Goal: Information Seeking & Learning: Find contact information

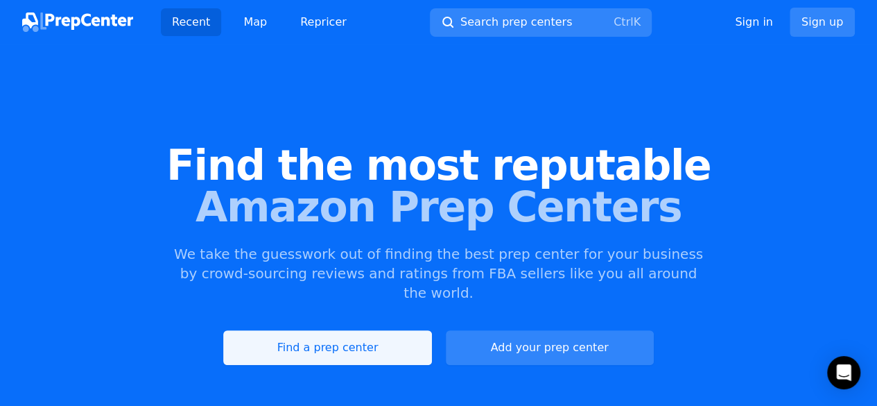
click at [333, 330] on link "Find a prep center" at bounding box center [327, 347] width 208 height 35
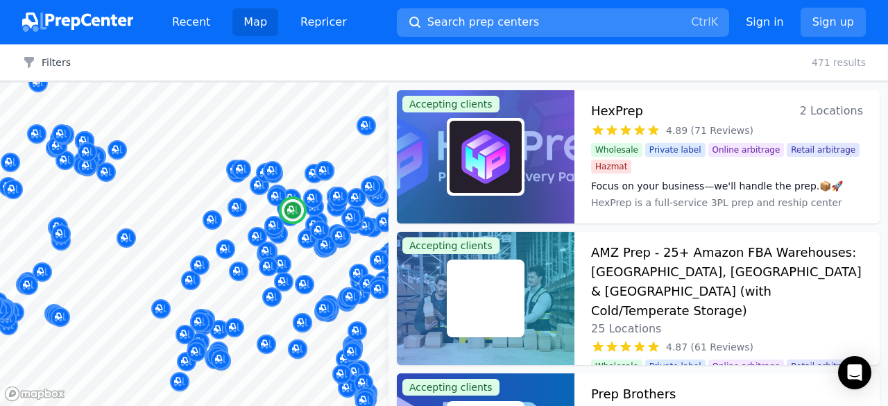
click at [490, 22] on span "Search prep centers" at bounding box center [483, 22] width 112 height 17
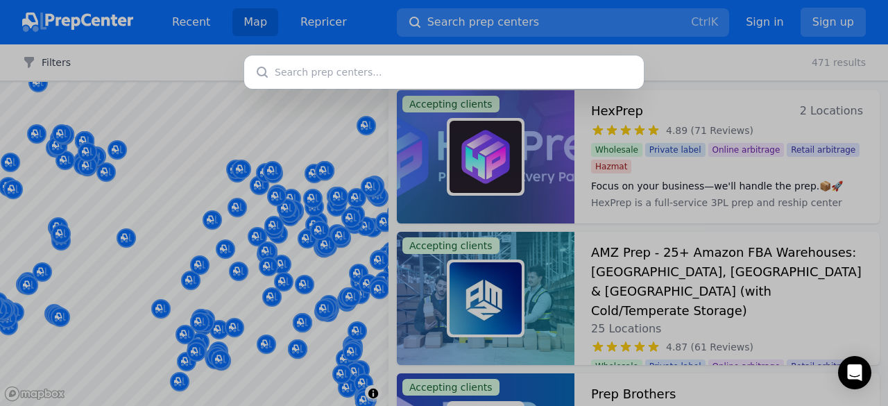
click at [411, 80] on input "text" at bounding box center [444, 71] width 400 height 33
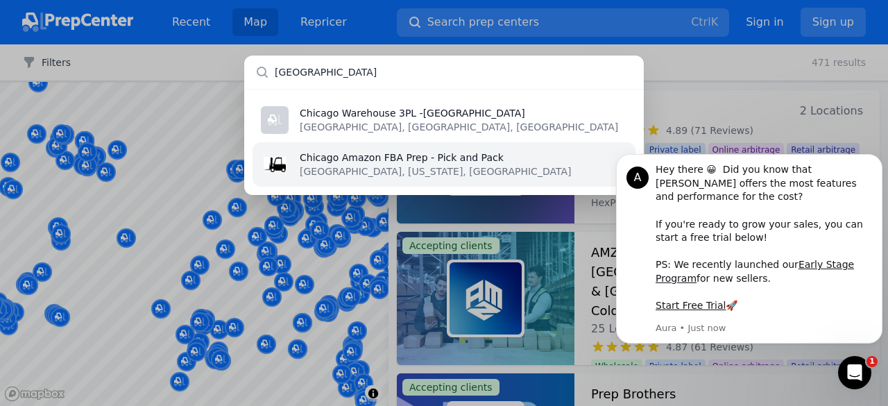
type input "[GEOGRAPHIC_DATA]"
click at [390, 163] on p "Chicago Amazon FBA Prep - Pick and Pack" at bounding box center [435, 158] width 271 height 14
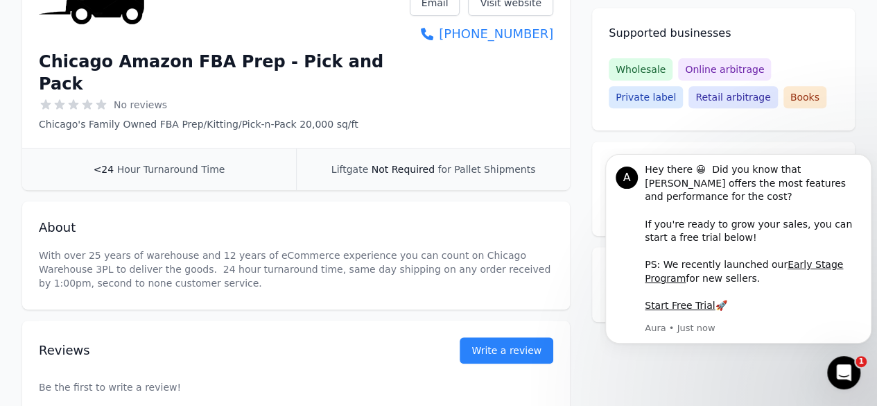
scroll to position [322, 0]
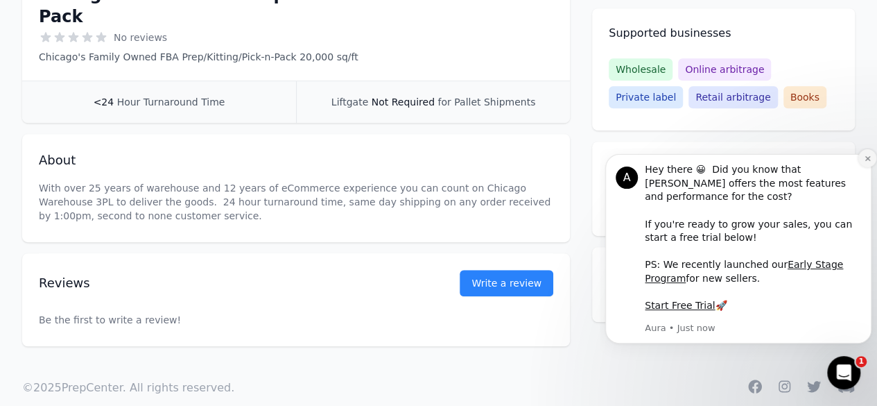
click at [864, 167] on button "Dismiss notification" at bounding box center [868, 158] width 18 height 18
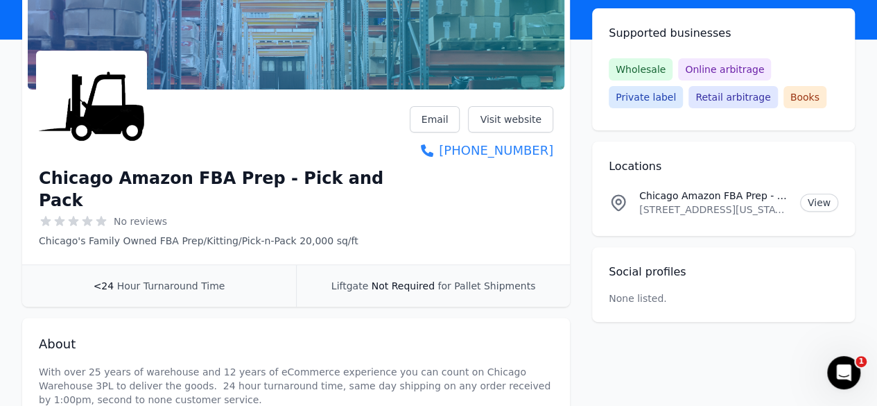
scroll to position [153, 0]
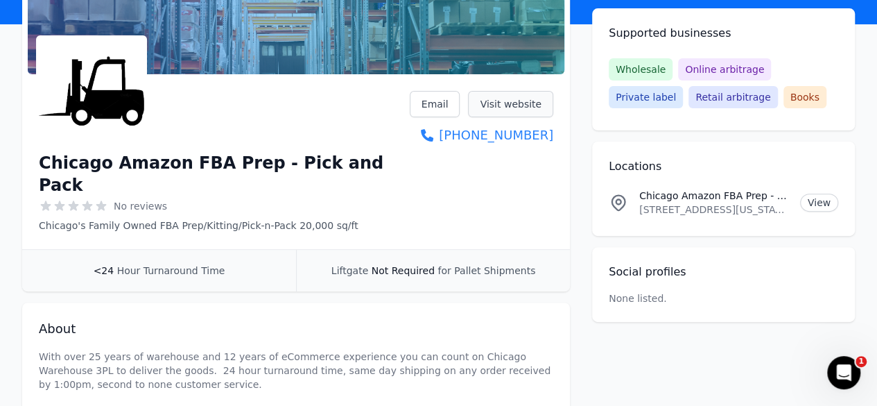
click at [512, 103] on link "Visit website" at bounding box center [510, 104] width 85 height 26
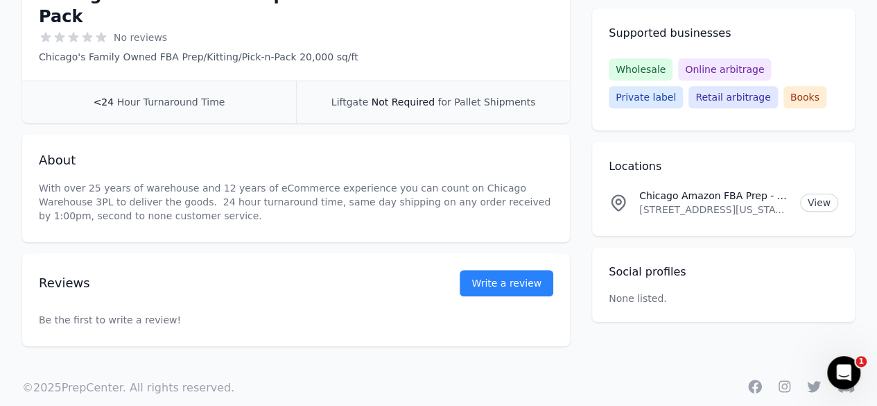
scroll to position [0, 0]
